Goal: Navigation & Orientation: Understand site structure

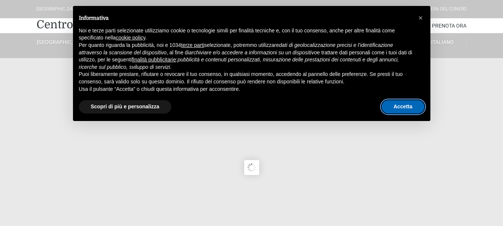
drag, startPoint x: 393, startPoint y: 104, endPoint x: 419, endPoint y: 30, distance: 78.5
click at [393, 104] on button "Accetta" at bounding box center [403, 106] width 43 height 13
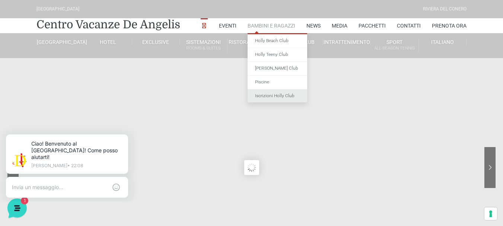
click at [285, 94] on link "Iscrizioni Holly Club" at bounding box center [278, 95] width 60 height 13
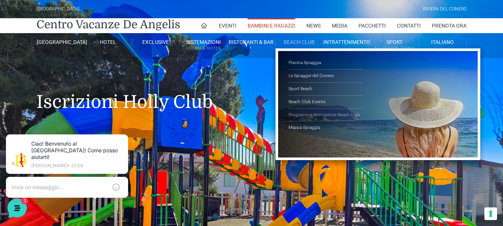
click at [325, 114] on link "Programma Animazione Beach Club" at bounding box center [326, 115] width 74 height 13
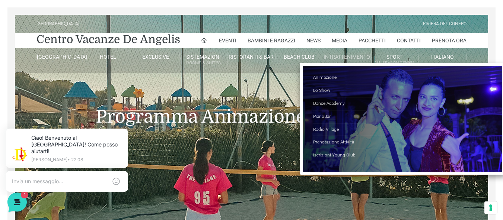
click at [334, 59] on link "Intrattenimento" at bounding box center [347, 57] width 48 height 7
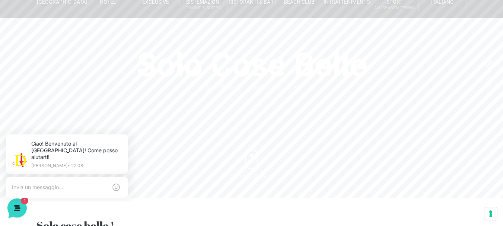
scroll to position [21, 0]
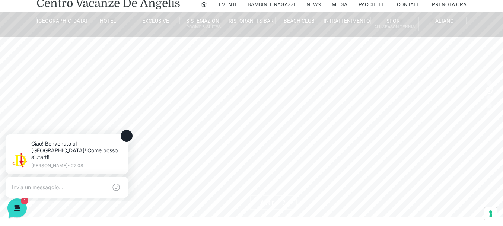
click at [127, 134] on icon at bounding box center [127, 136] width 6 height 6
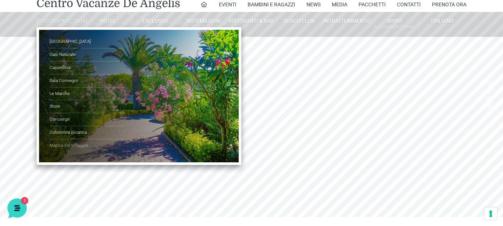
click at [78, 152] on link "Mappa del Villaggio" at bounding box center [87, 145] width 74 height 13
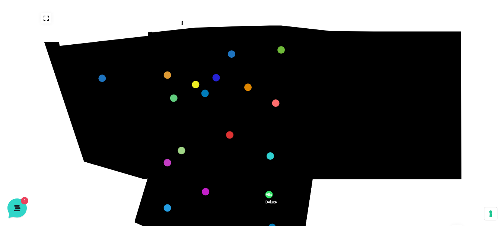
scroll to position [119, 0]
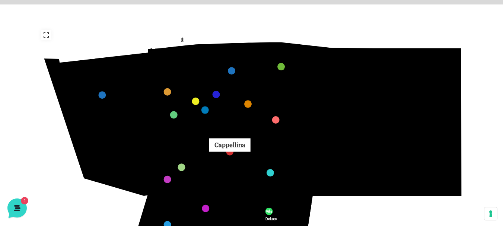
click at [229, 153] on link "Cappellina marker" at bounding box center [229, 151] width 7 height 7
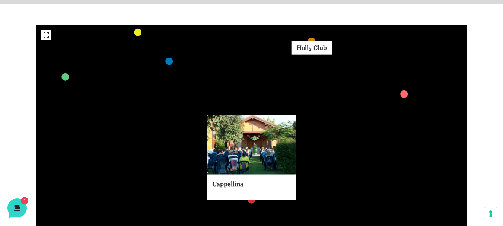
click at [314, 42] on link "Holly Club marker" at bounding box center [311, 40] width 7 height 7
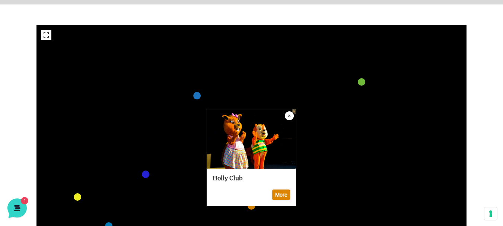
click at [291, 117] on icon "Close popup" at bounding box center [289, 115] width 9 height 9
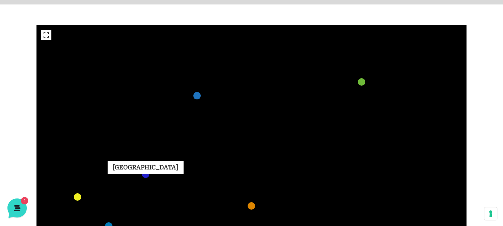
click at [145, 175] on link "Teatro Piazza Grande marker" at bounding box center [145, 174] width 7 height 7
